Goal: Information Seeking & Learning: Learn about a topic

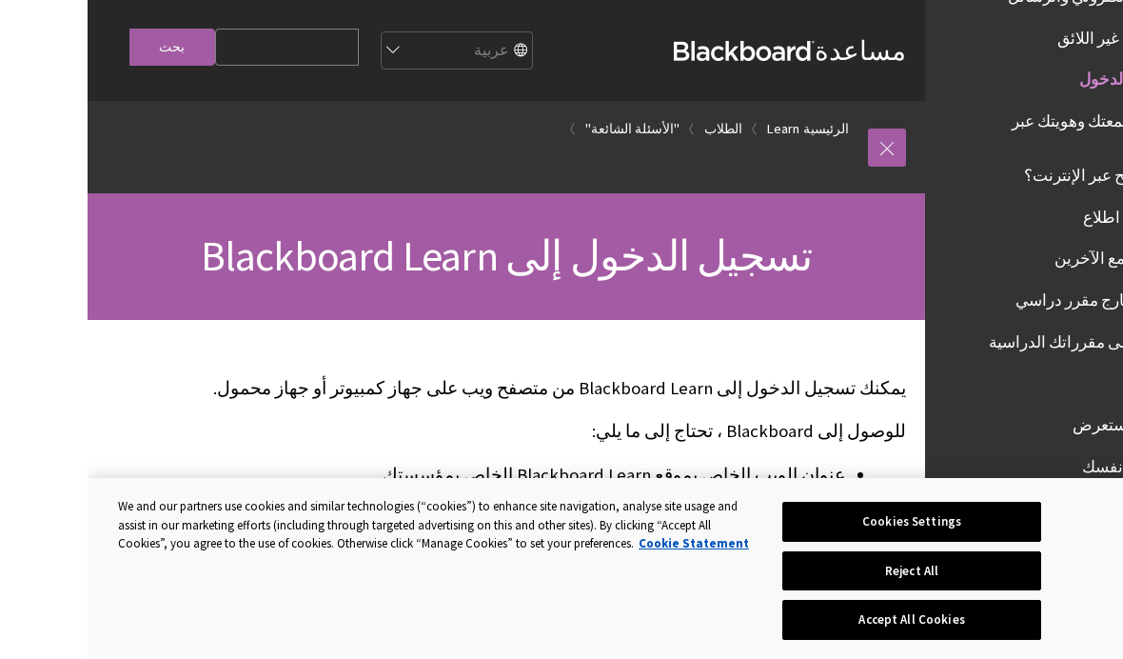
click at [514, 254] on span "تسجيل الدخول إلى Blackboard Learn" at bounding box center [419, 255] width 612 height 52
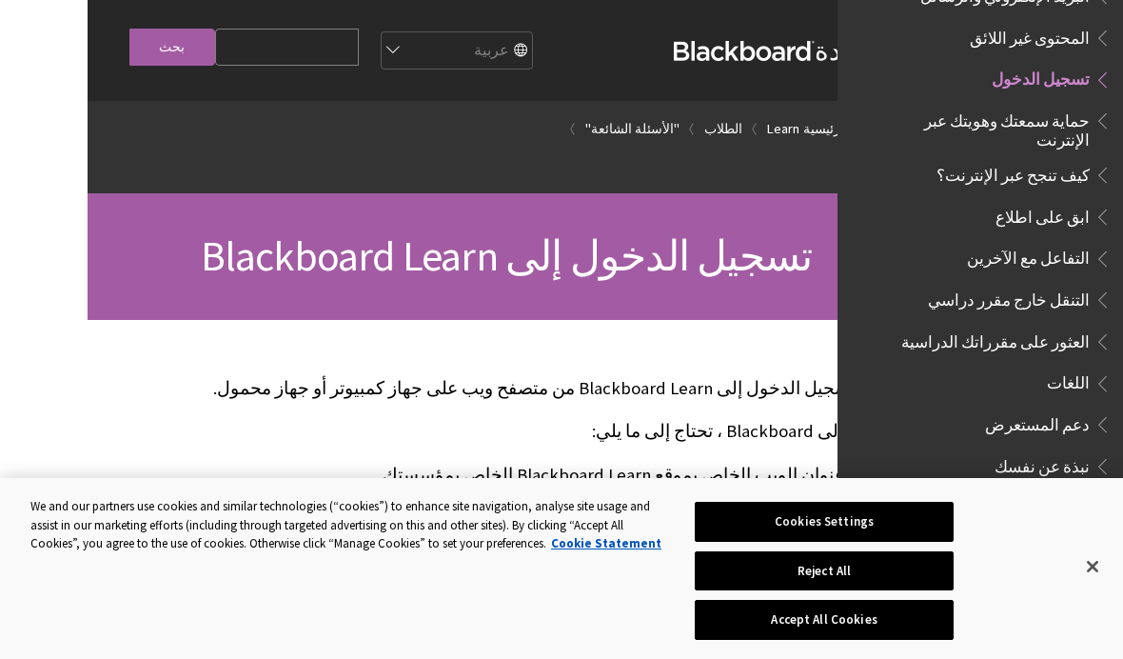
click at [719, 132] on link "الطلاب" at bounding box center [723, 129] width 38 height 24
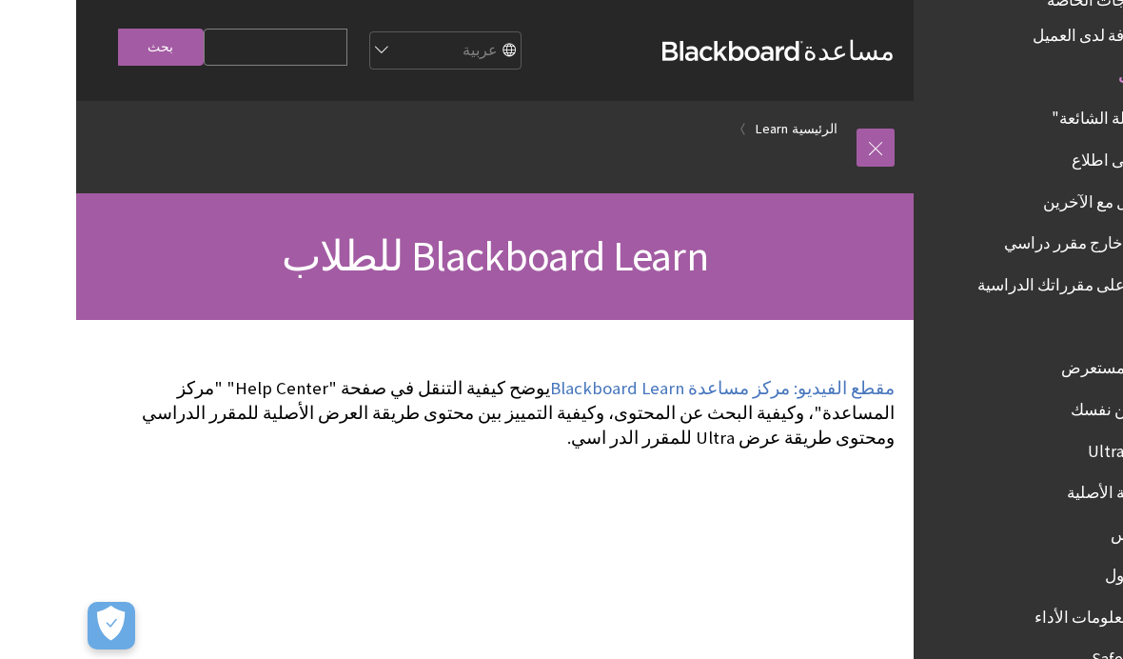
click at [250, 45] on input "Search Query" at bounding box center [200, 47] width 144 height 37
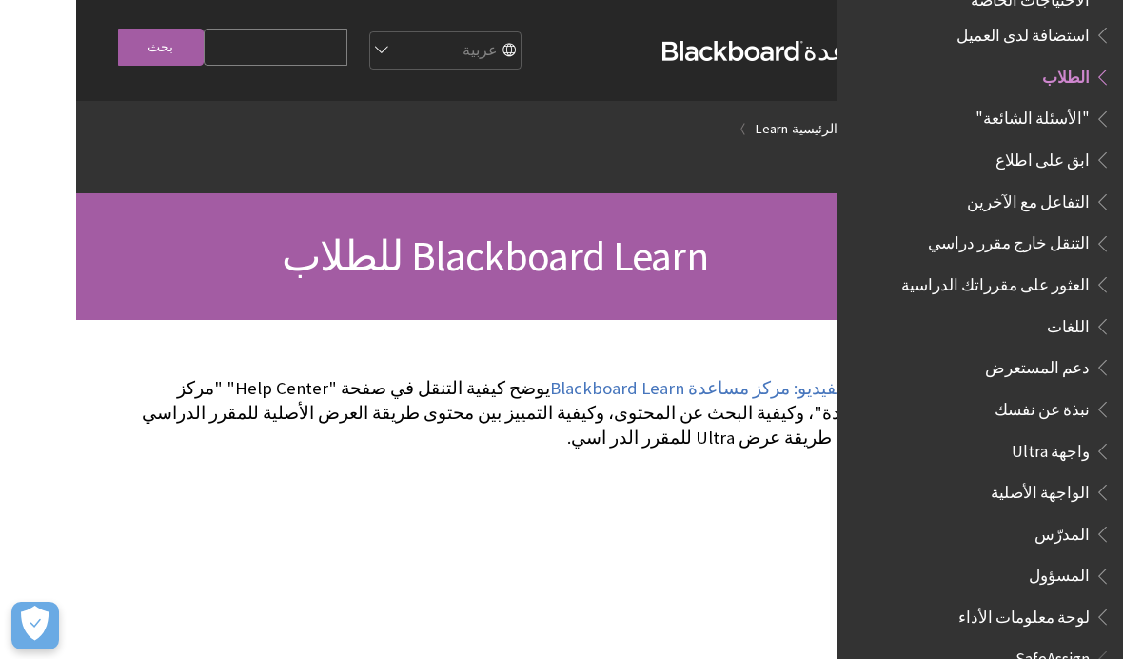
type input "ت"
type input "المقررات"
click at [179, 43] on input "بحث" at bounding box center [161, 47] width 86 height 37
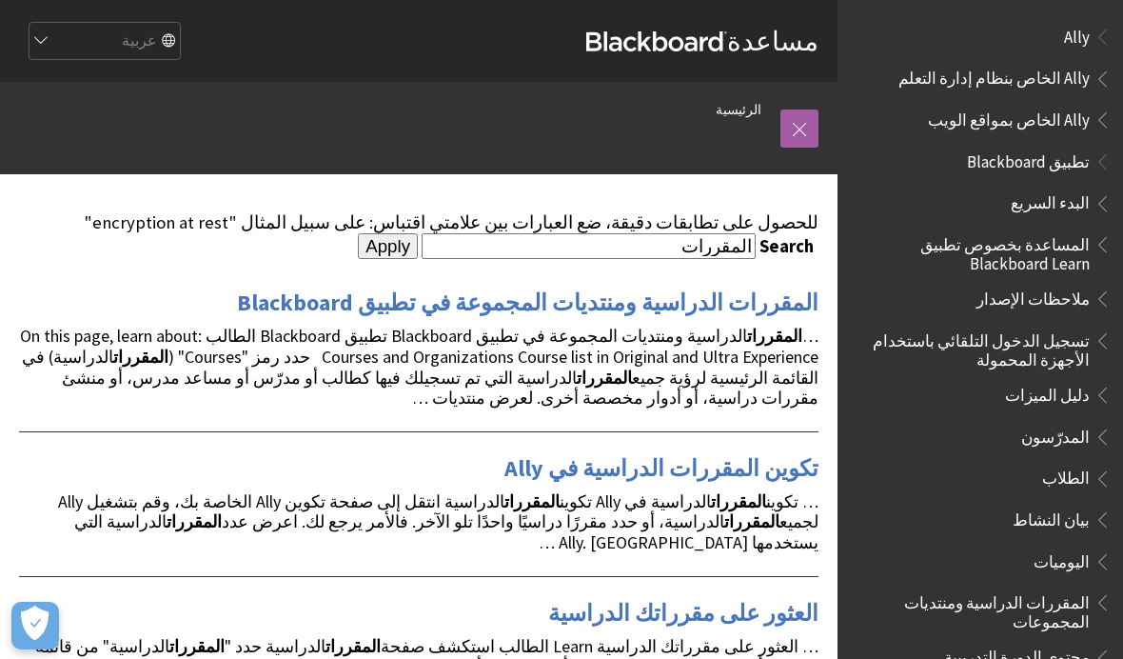
click at [660, 298] on link "المقررات الدراسية ومنتديات المجموعة في تطبيق Blackboard" at bounding box center [528, 303] width 582 height 30
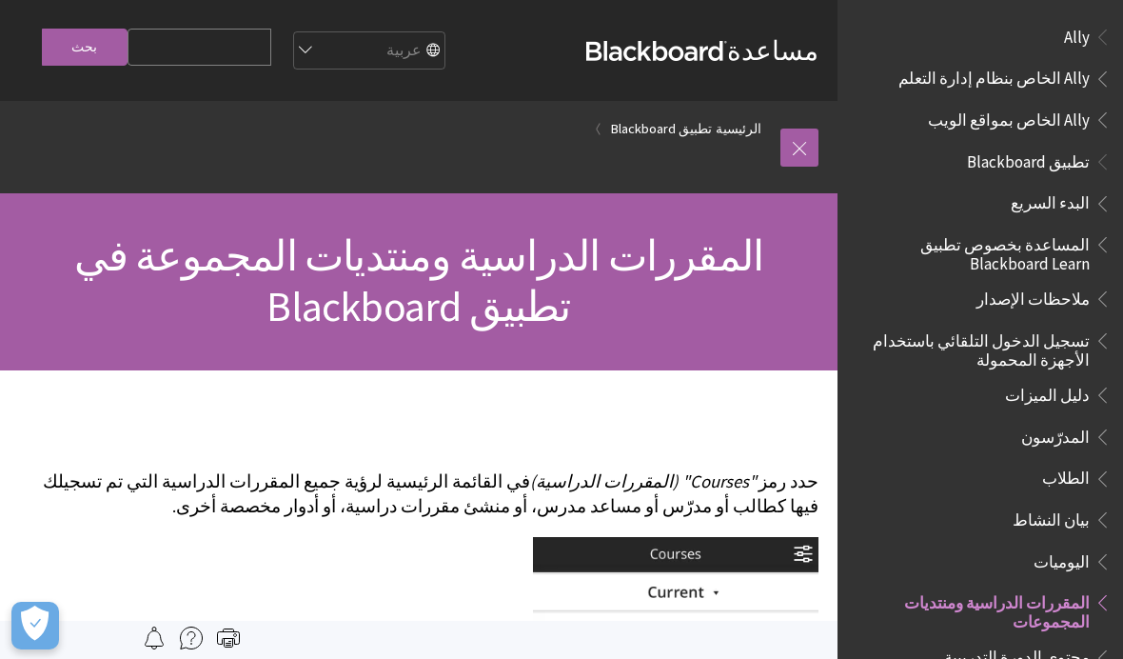
scroll to position [550, 0]
